Goal: Information Seeking & Learning: Learn about a topic

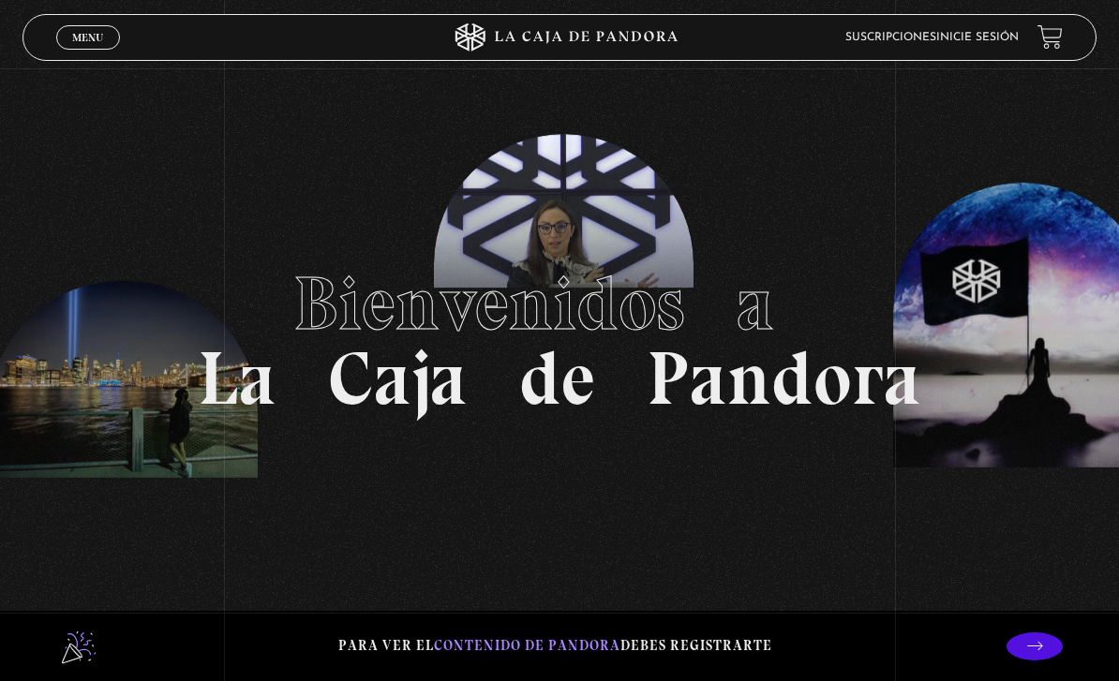
click at [97, 37] on span "Menu" at bounding box center [87, 37] width 31 height 11
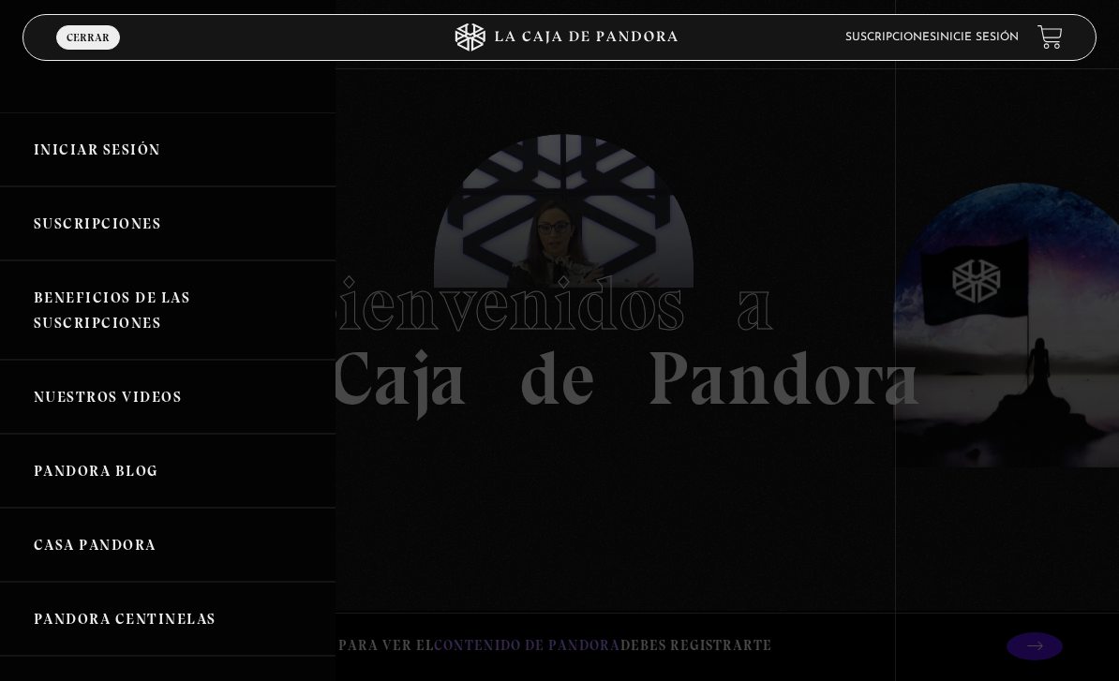
click at [123, 156] on link "Iniciar Sesión" at bounding box center [168, 149] width 336 height 74
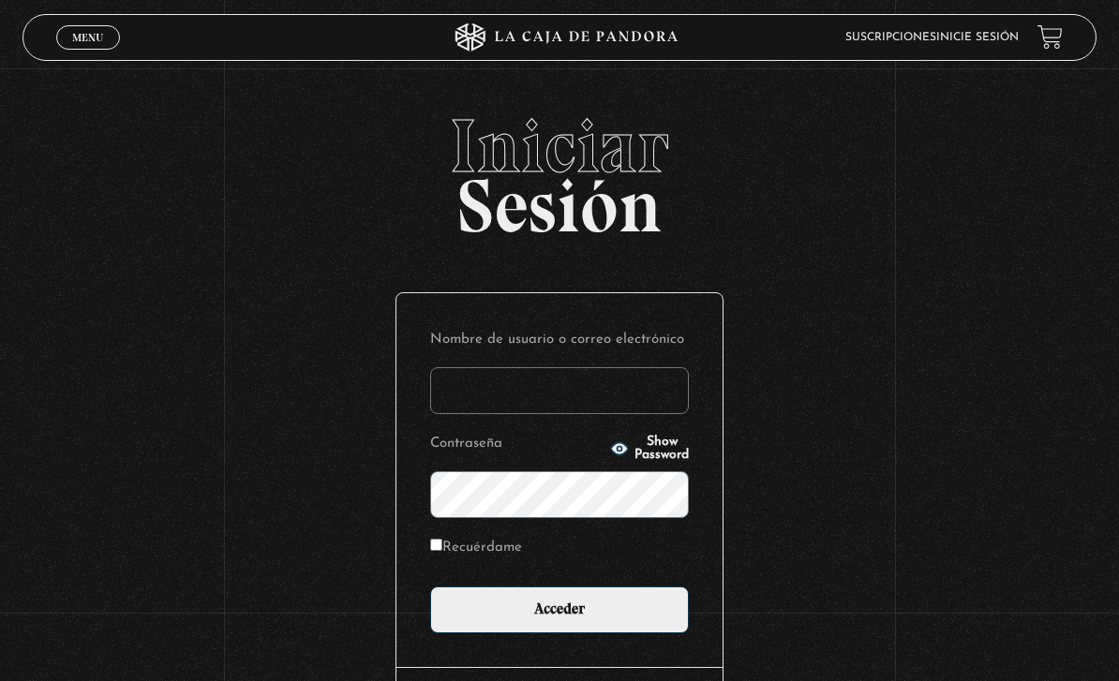
type input "Analiz22"
click at [559, 619] on input "Acceder" at bounding box center [559, 610] width 259 height 47
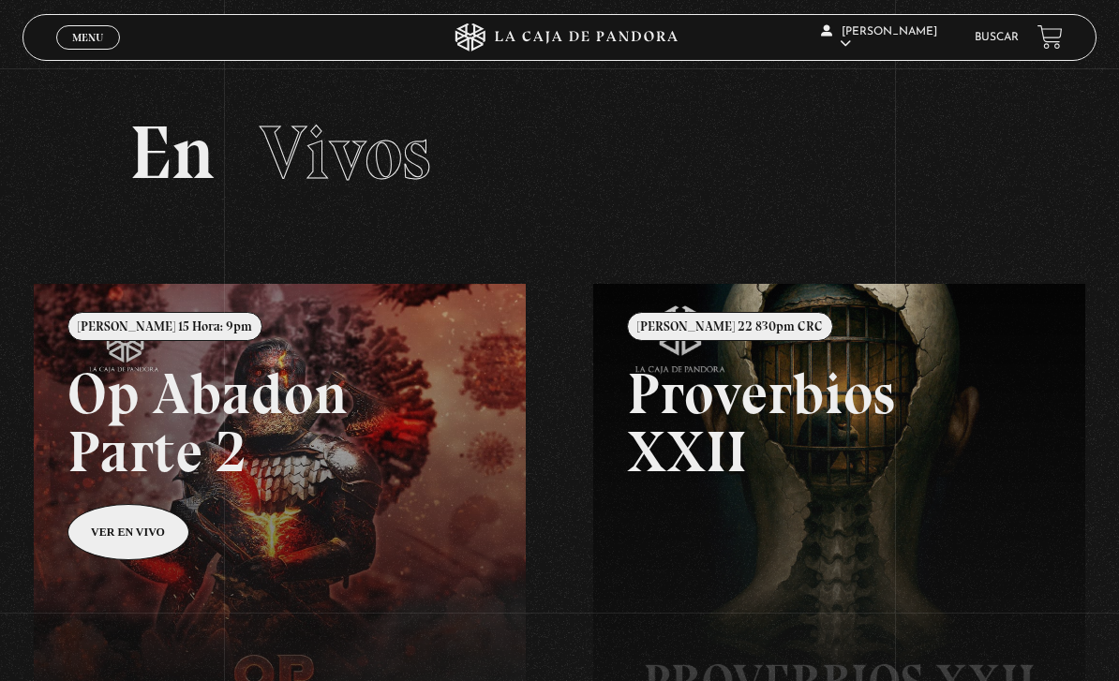
click at [985, 39] on link "Buscar" at bounding box center [997, 37] width 44 height 11
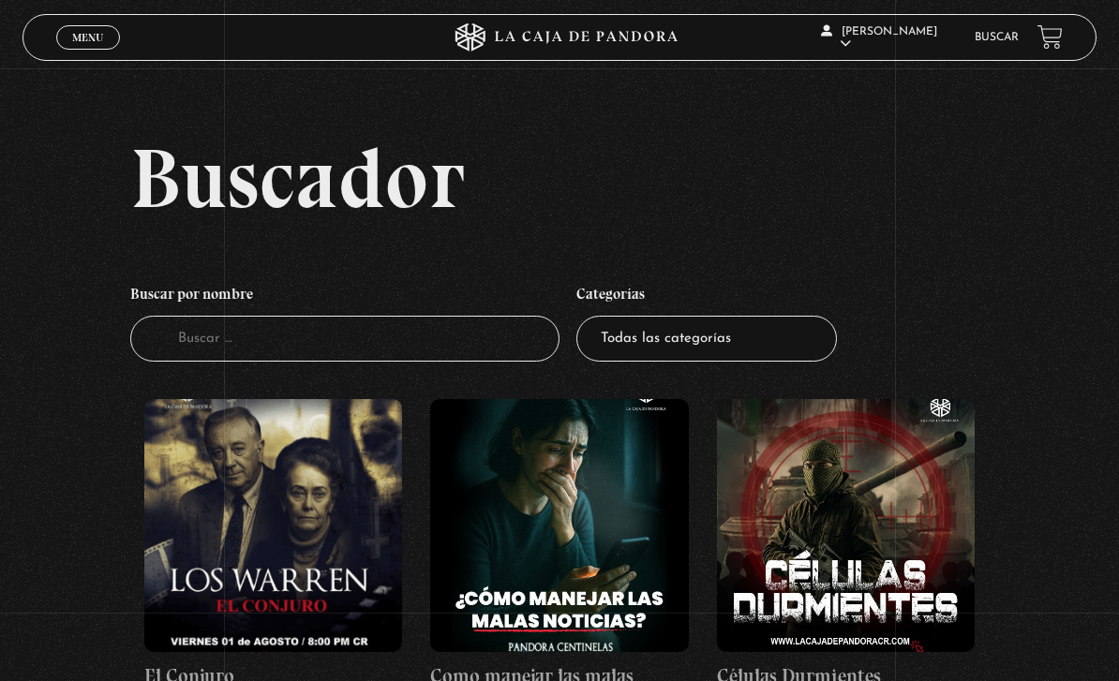
click at [445, 351] on input "Buscador" at bounding box center [345, 339] width 430 height 46
type input "A"
type input "Jolie"
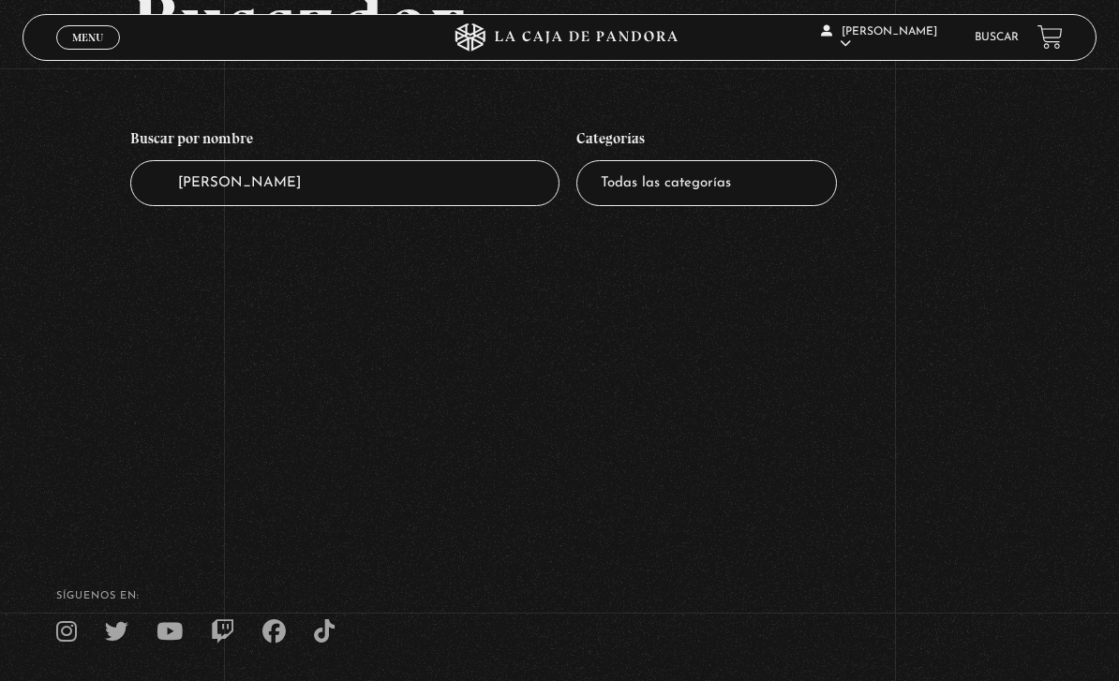
scroll to position [133, 0]
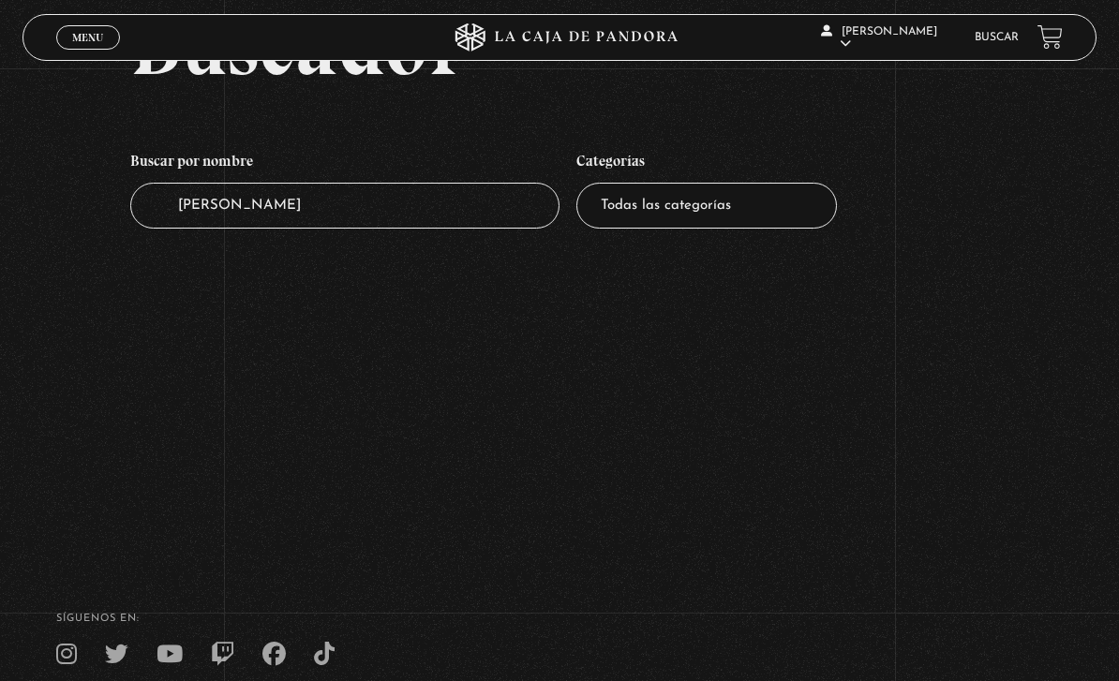
click at [390, 229] on input "Jolie" at bounding box center [345, 206] width 430 height 46
type input "J"
type input "Hayek"
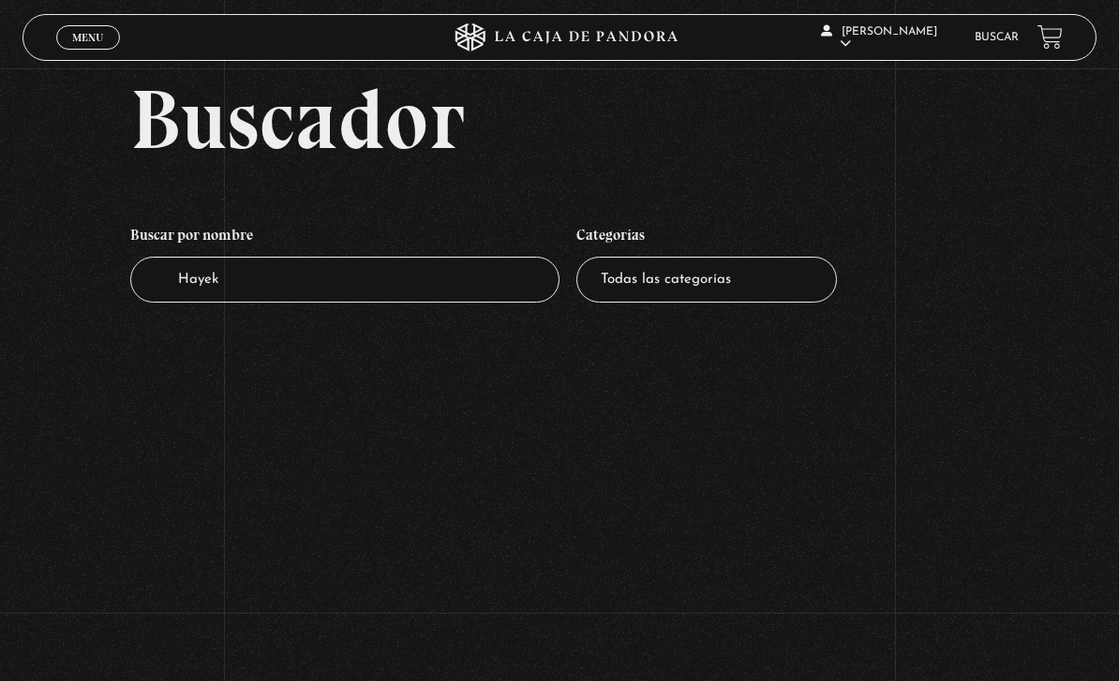
scroll to position [58, 0]
click at [424, 293] on input "Hayek" at bounding box center [345, 281] width 430 height 46
type input "H"
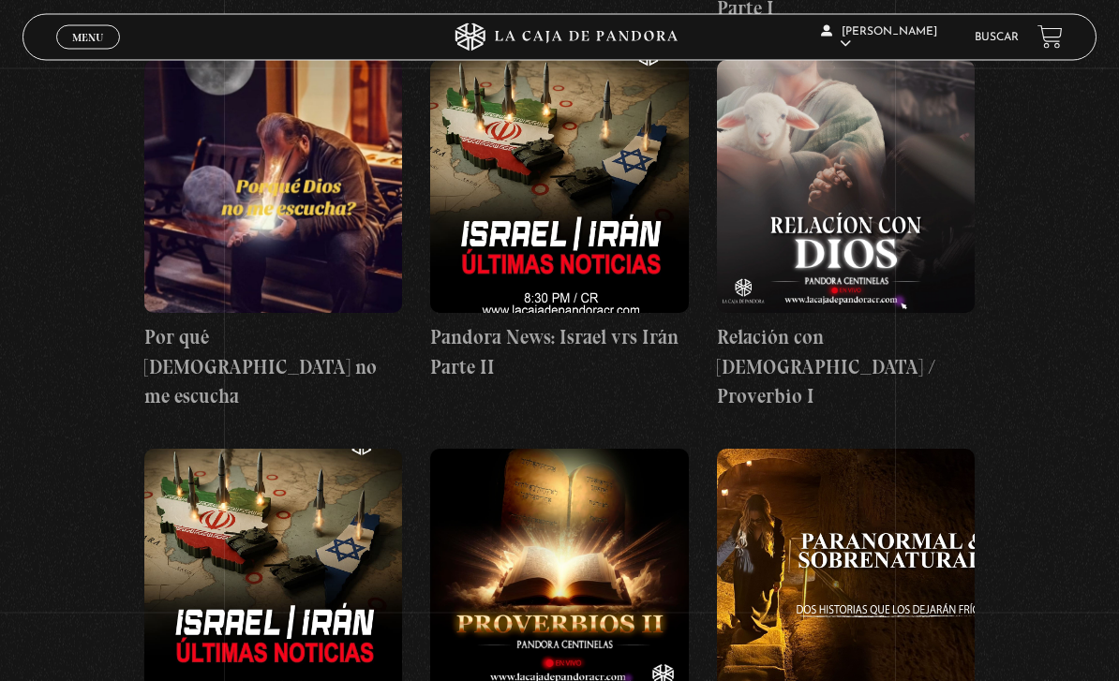
scroll to position [1044, 0]
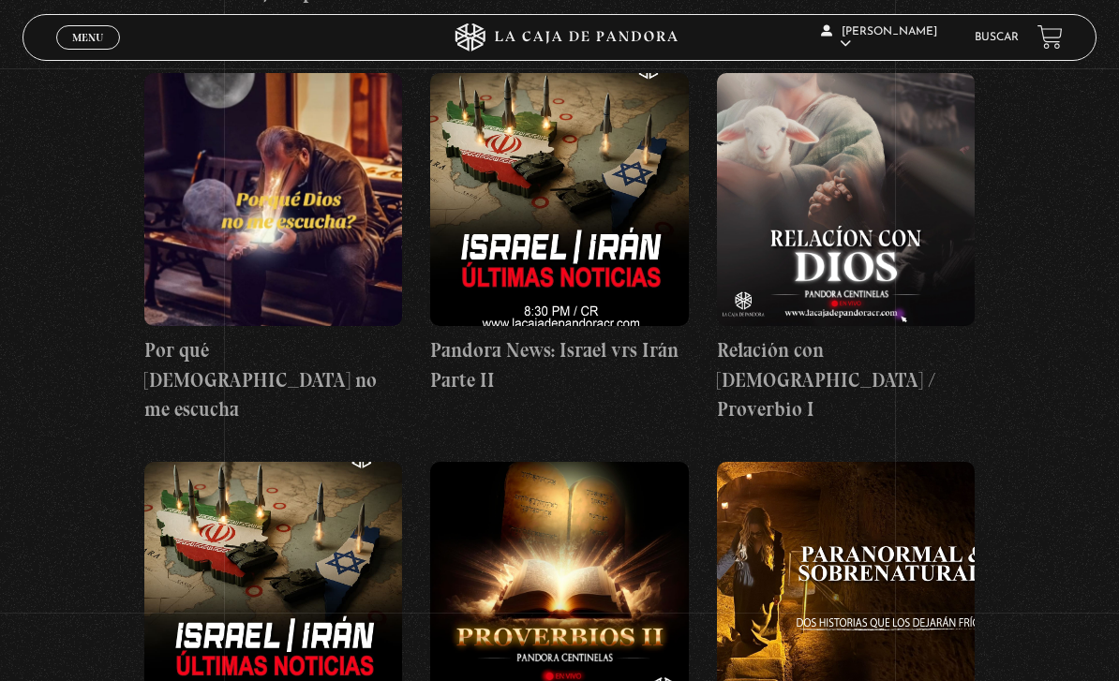
click at [85, 34] on span "Menu" at bounding box center [87, 37] width 31 height 11
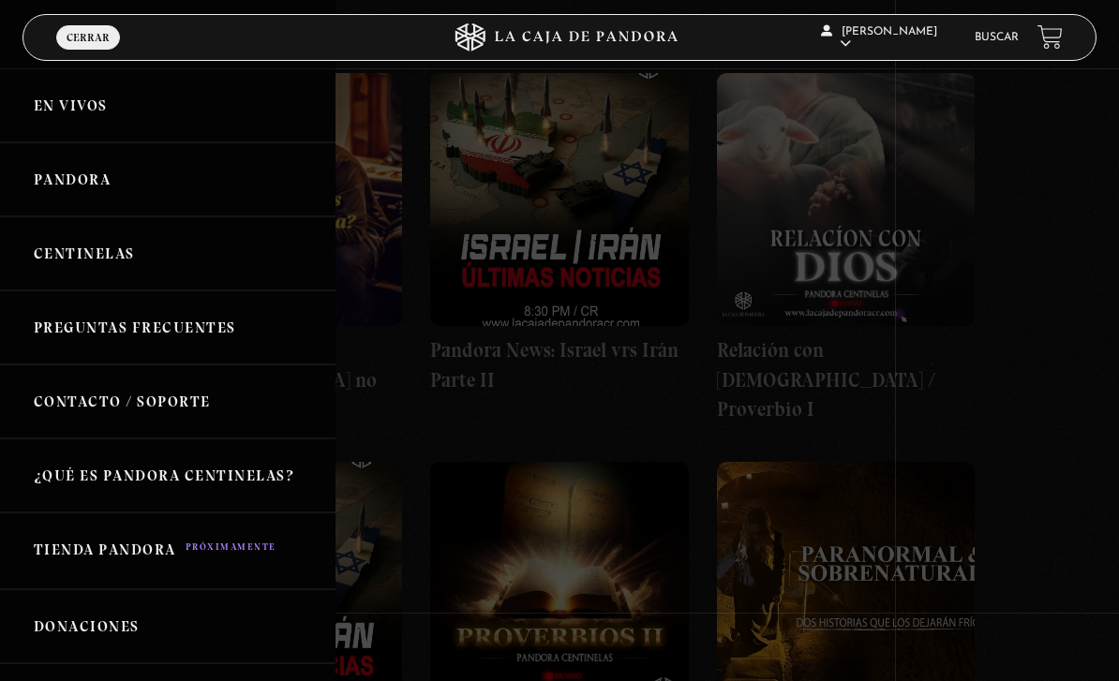
click at [53, 169] on link "Pandora" at bounding box center [168, 179] width 336 height 74
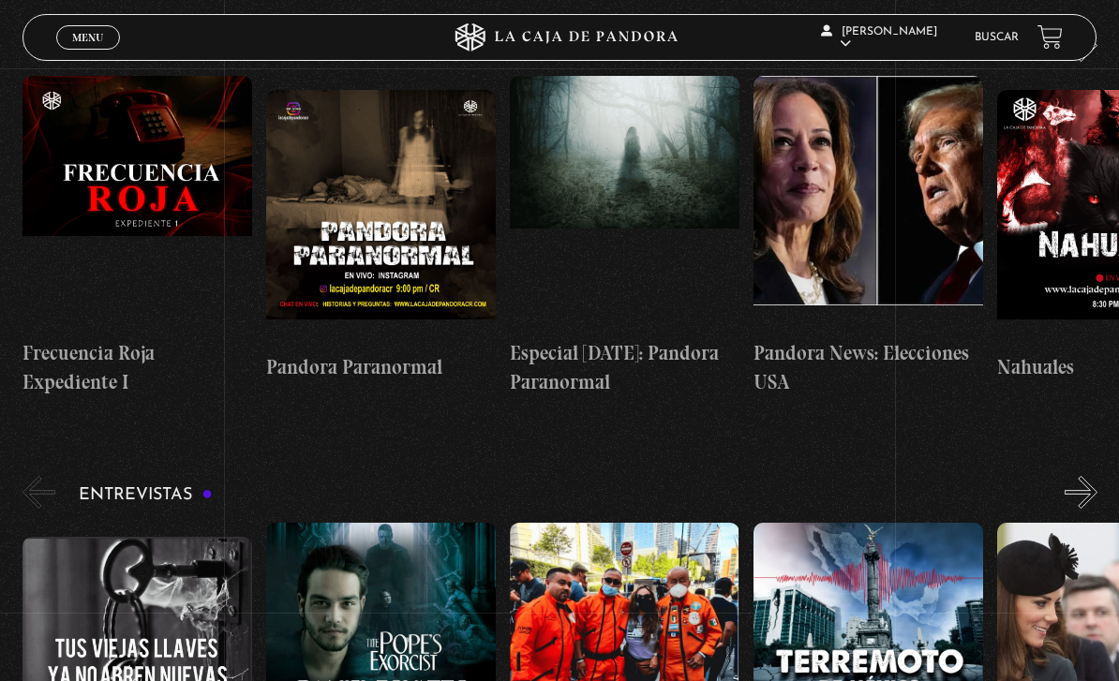
click at [87, 37] on span "Menu" at bounding box center [87, 37] width 31 height 11
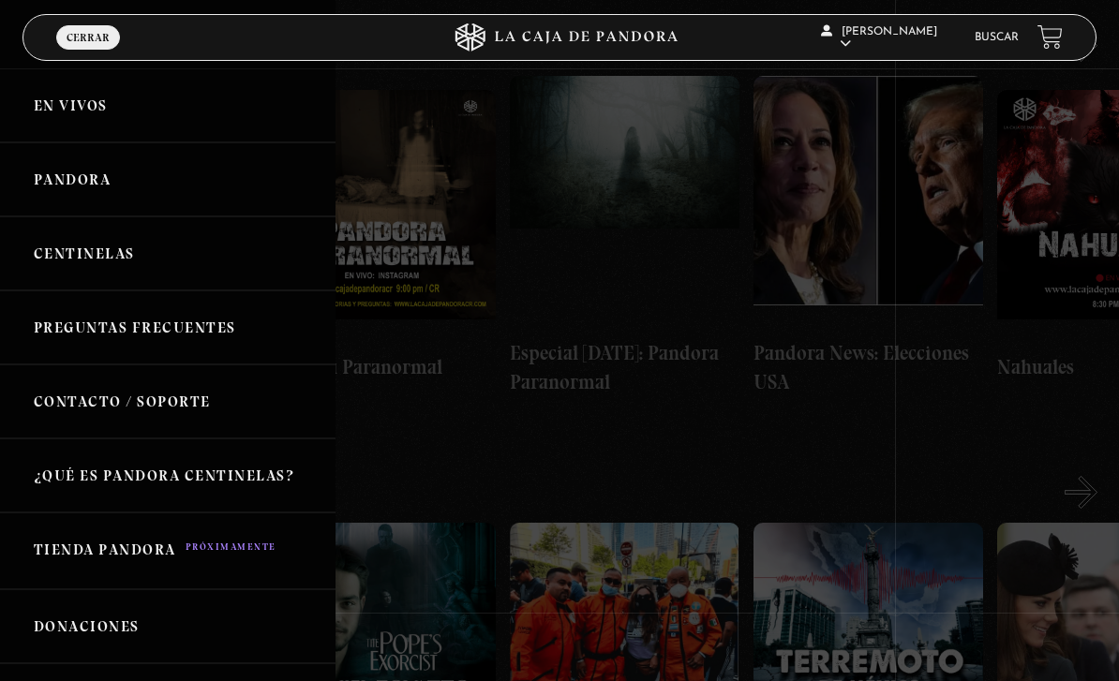
click at [64, 254] on link "Centinelas" at bounding box center [168, 253] width 336 height 74
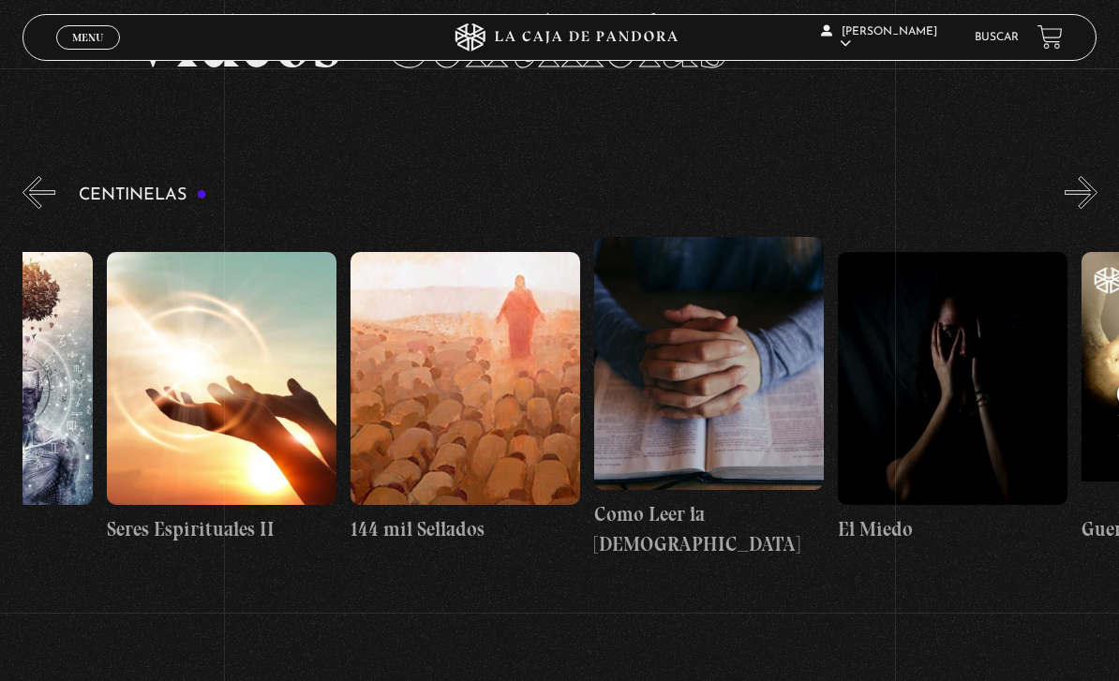
scroll to position [0, 22332]
